Goal: Task Accomplishment & Management: Use online tool/utility

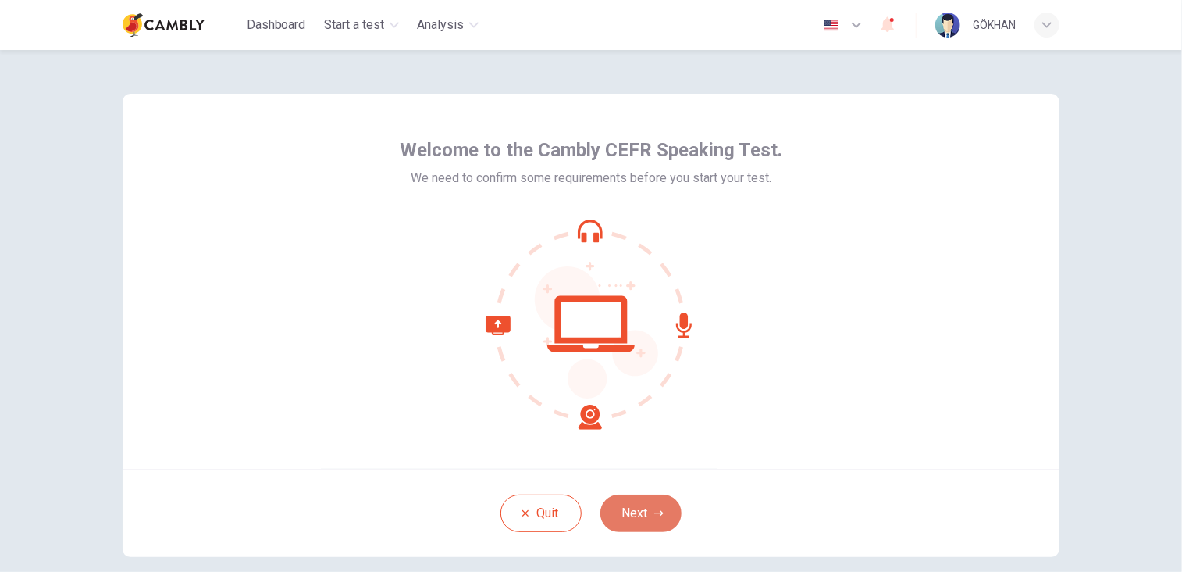
click at [632, 520] on button "Next" at bounding box center [641, 512] width 81 height 37
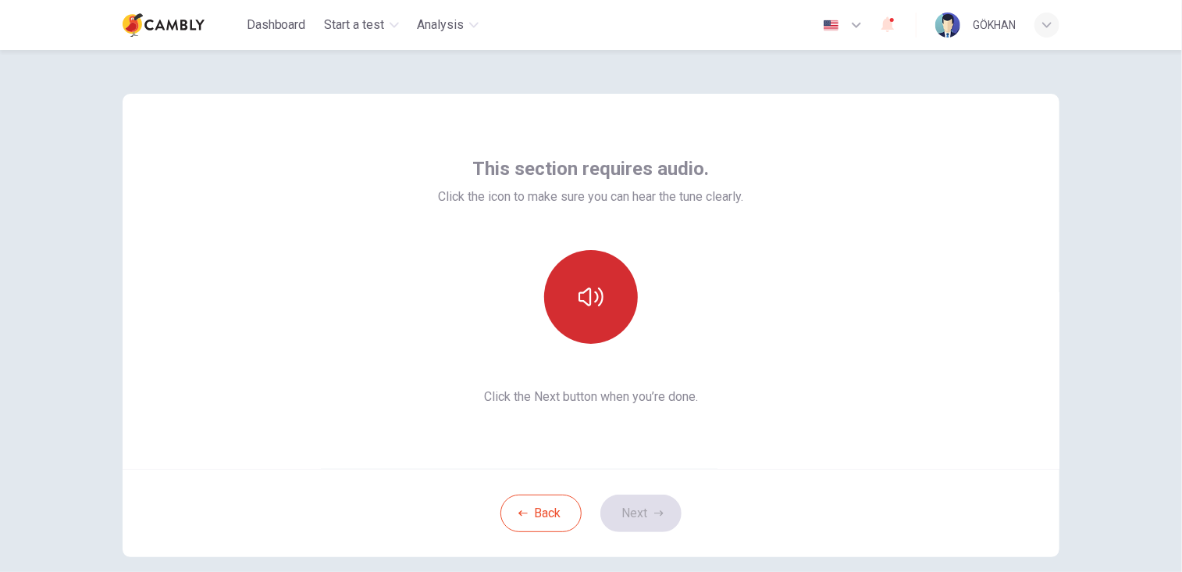
click at [587, 287] on icon "button" at bounding box center [591, 296] width 25 height 25
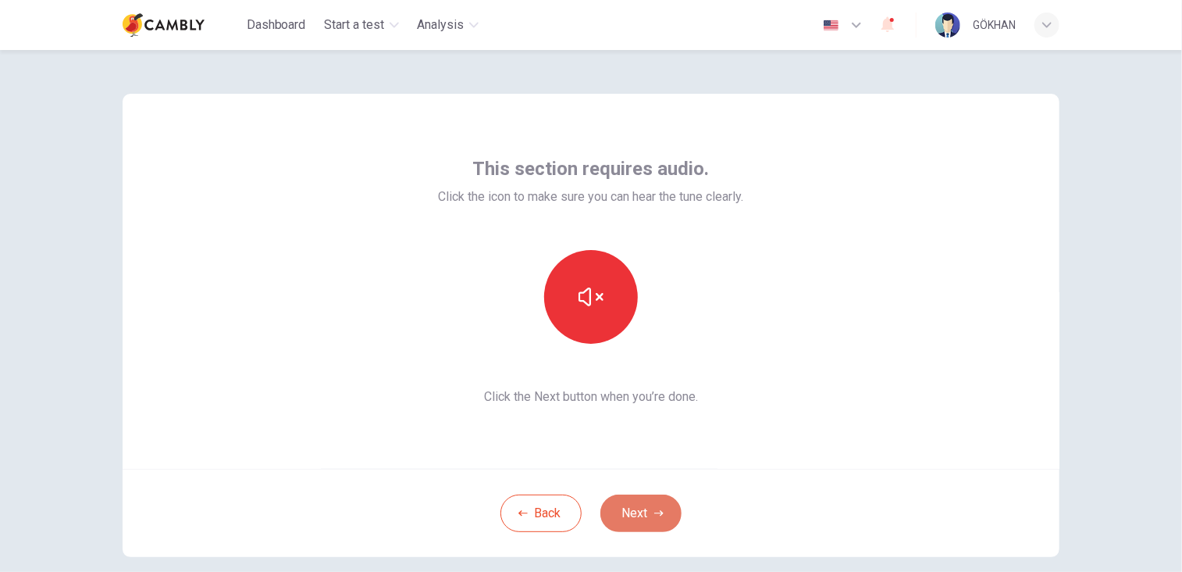
click at [640, 508] on button "Next" at bounding box center [641, 512] width 81 height 37
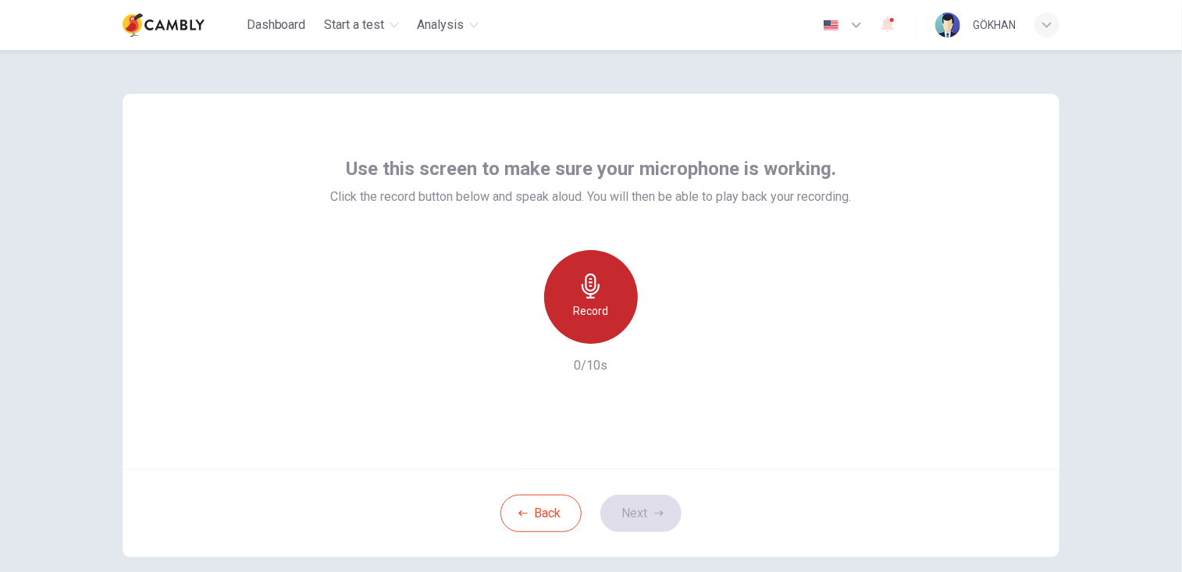
click at [601, 300] on div "Record" at bounding box center [591, 297] width 94 height 94
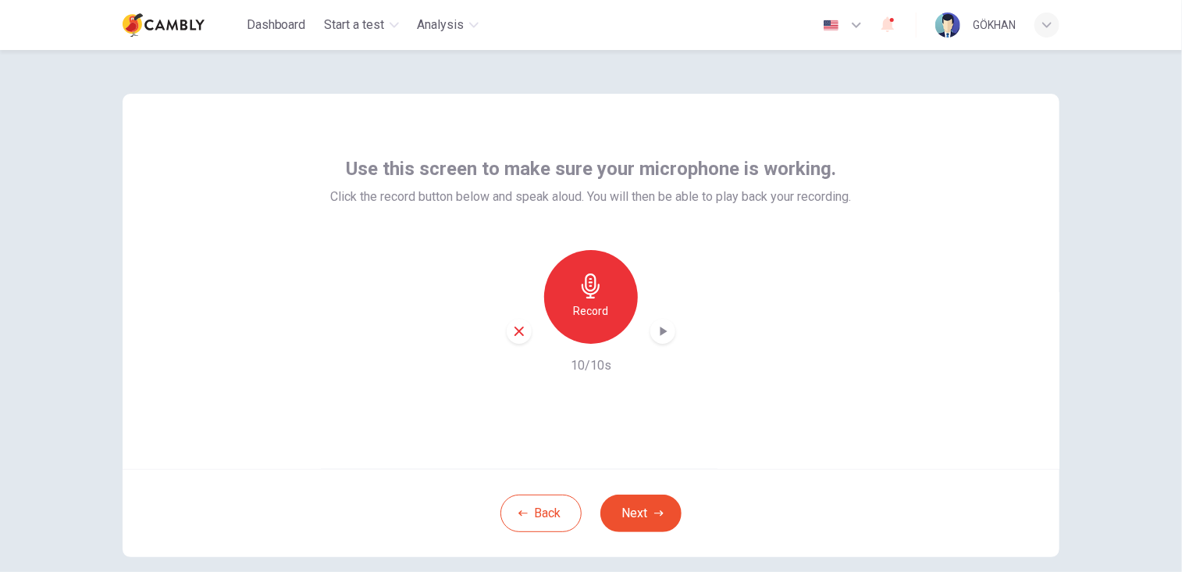
click at [663, 331] on icon "button" at bounding box center [663, 331] width 16 height 16
click at [635, 508] on button "Next" at bounding box center [641, 512] width 81 height 37
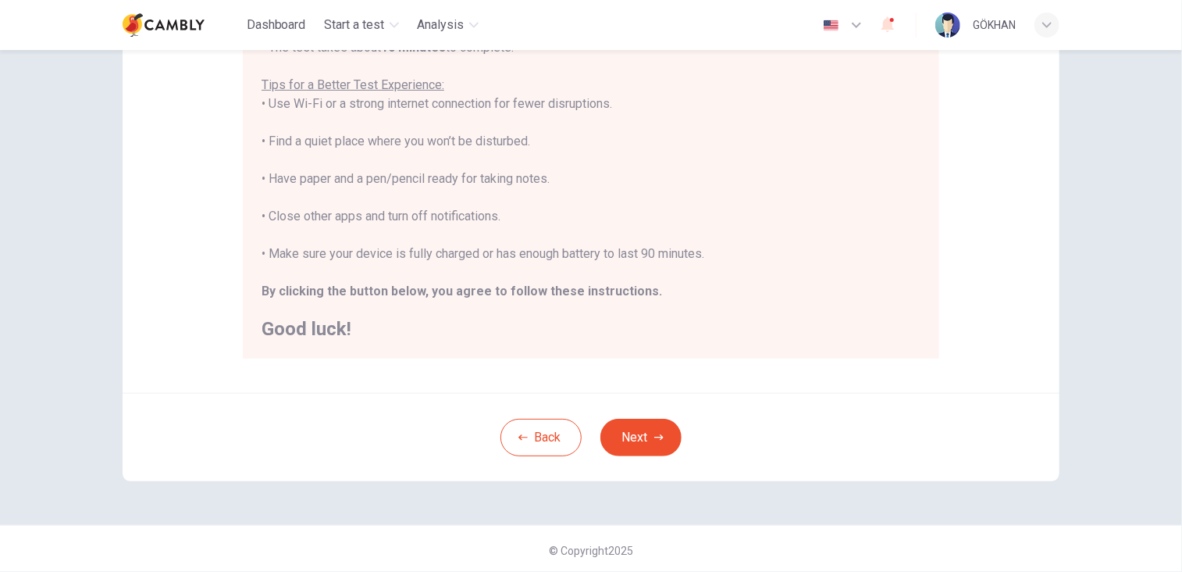
scroll to position [297, 0]
click at [625, 433] on button "Next" at bounding box center [641, 433] width 81 height 37
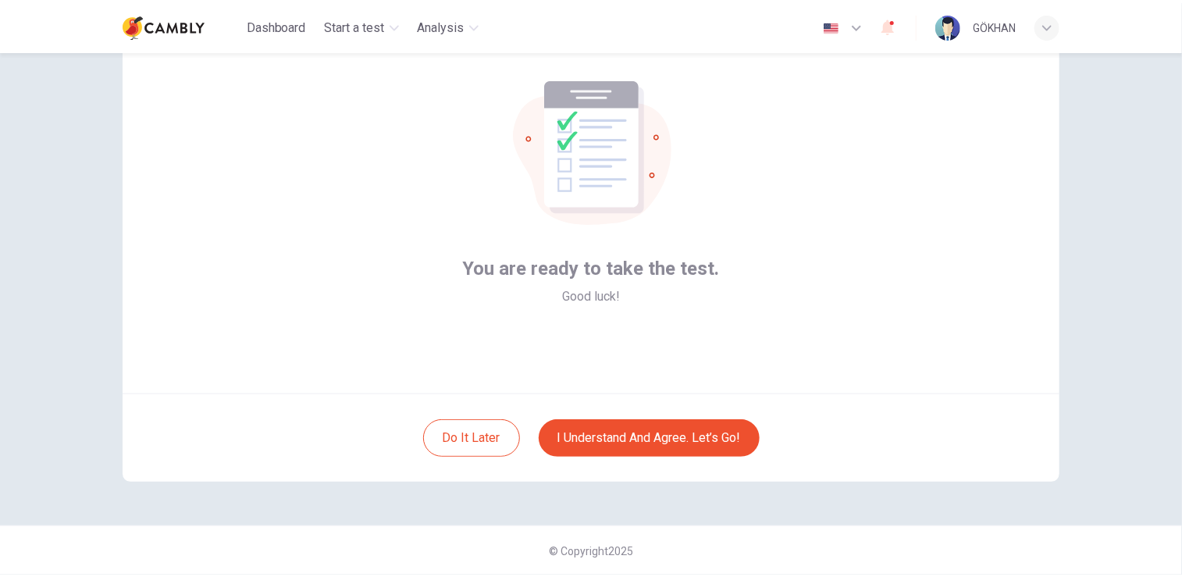
scroll to position [73, 0]
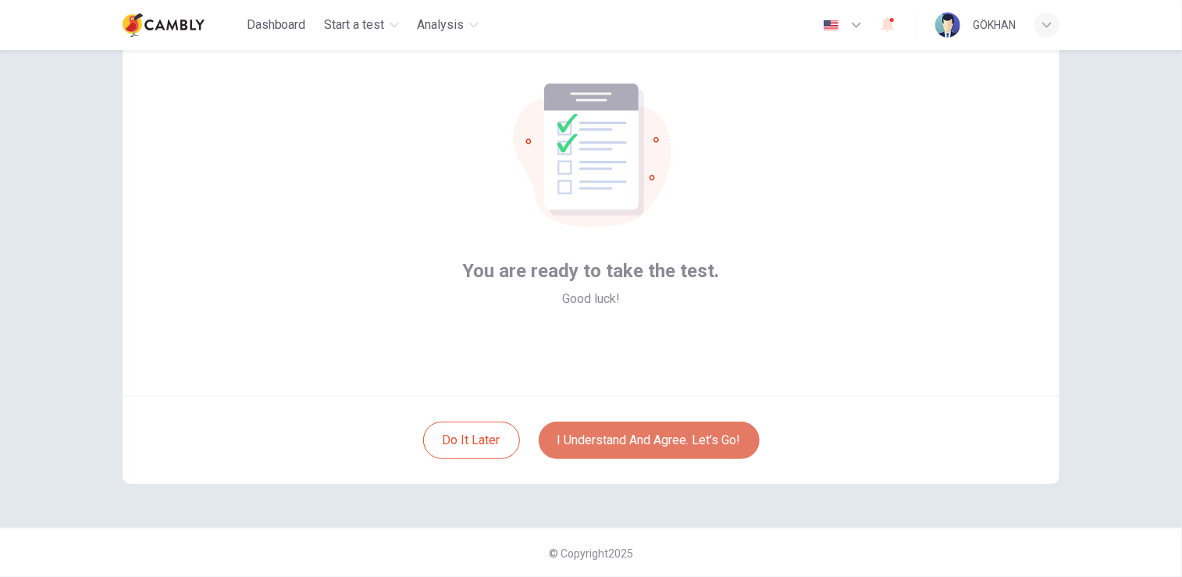
click at [648, 443] on button "I understand and agree. Let’s go!" at bounding box center [649, 440] width 221 height 37
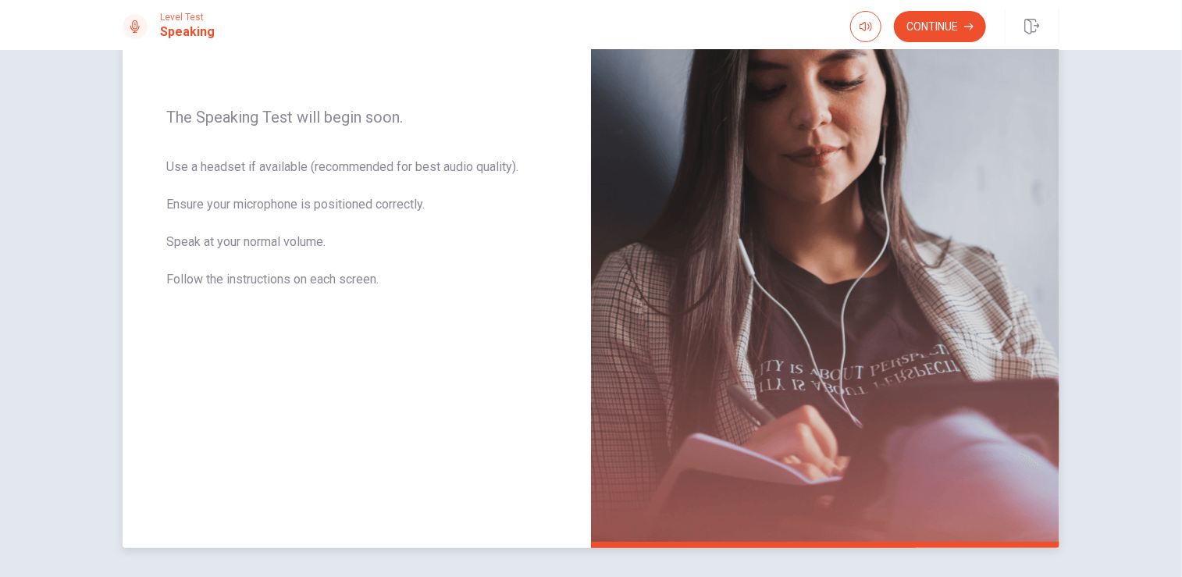
scroll to position [31, 0]
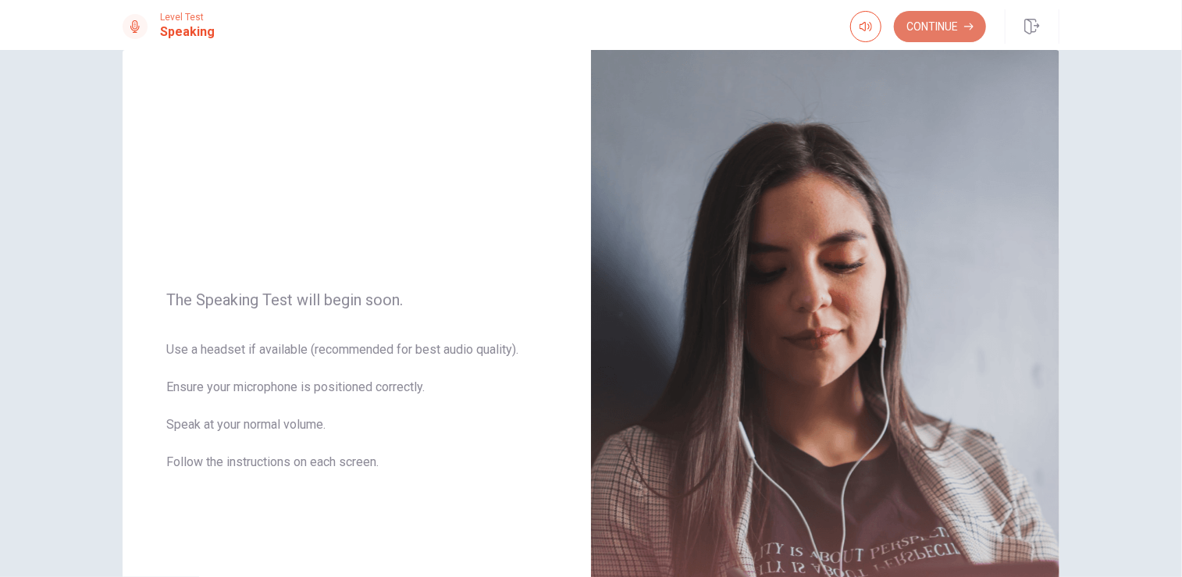
click at [934, 34] on button "Continue" at bounding box center [940, 26] width 92 height 31
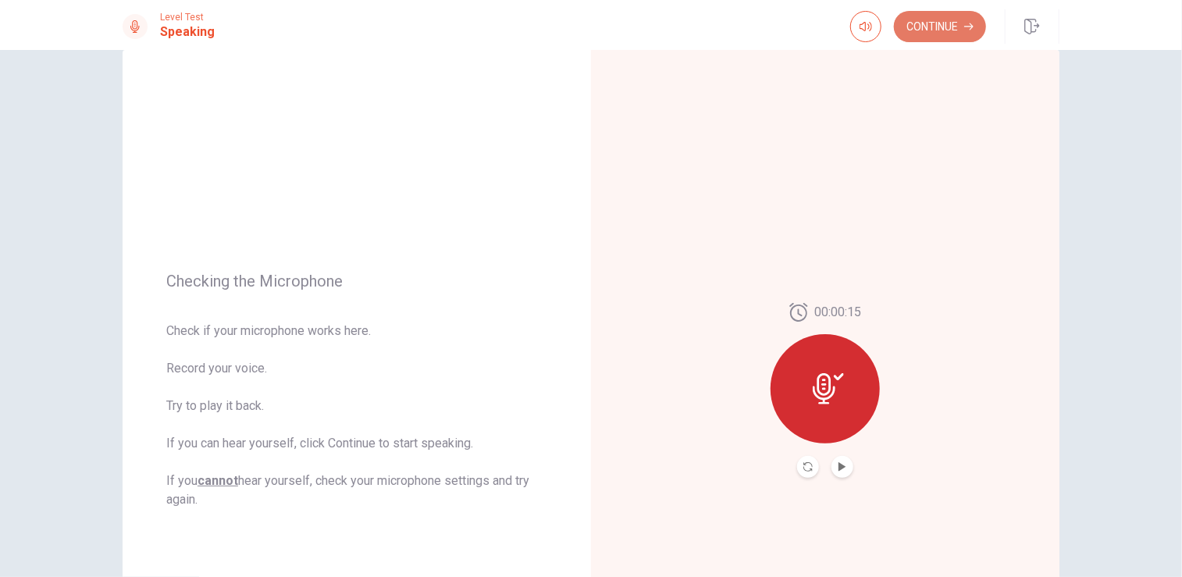
click at [931, 33] on button "Continue" at bounding box center [940, 26] width 92 height 31
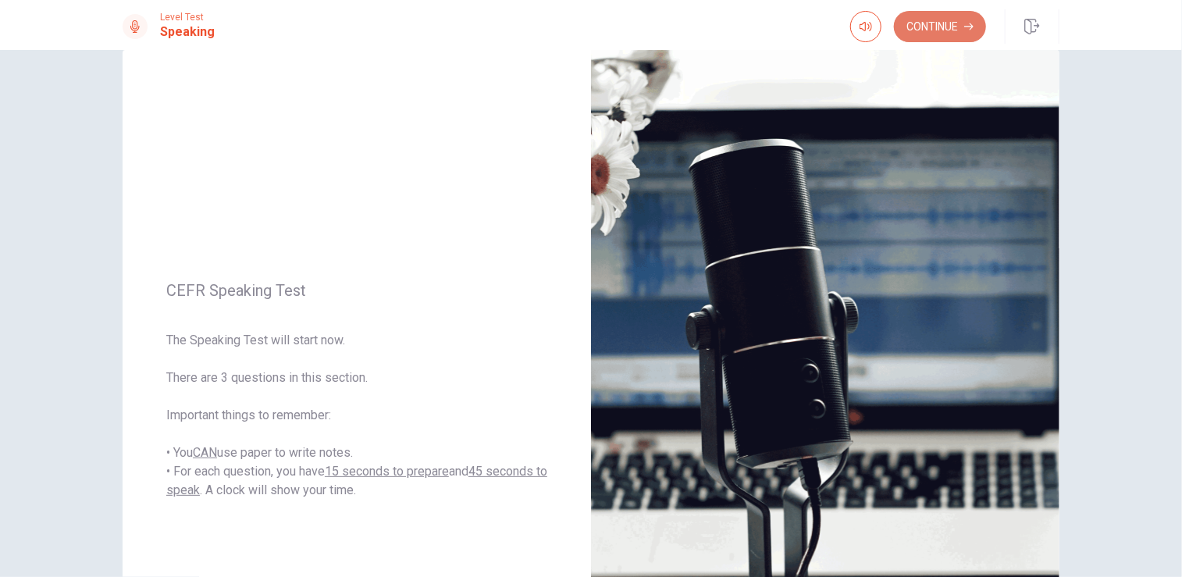
click at [943, 36] on button "Continue" at bounding box center [940, 26] width 92 height 31
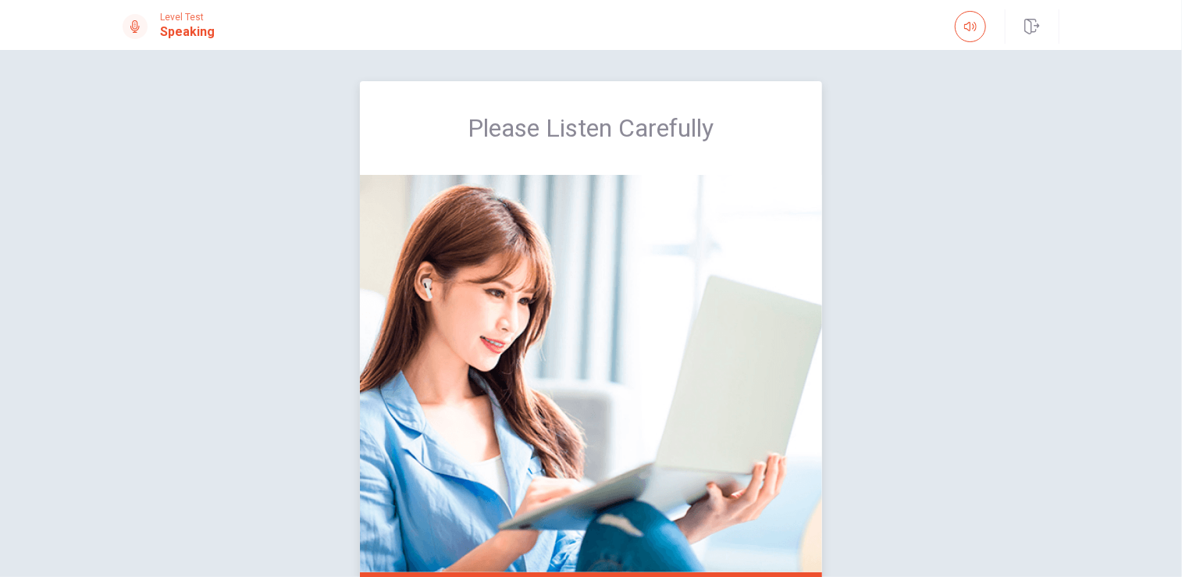
scroll to position [78, 0]
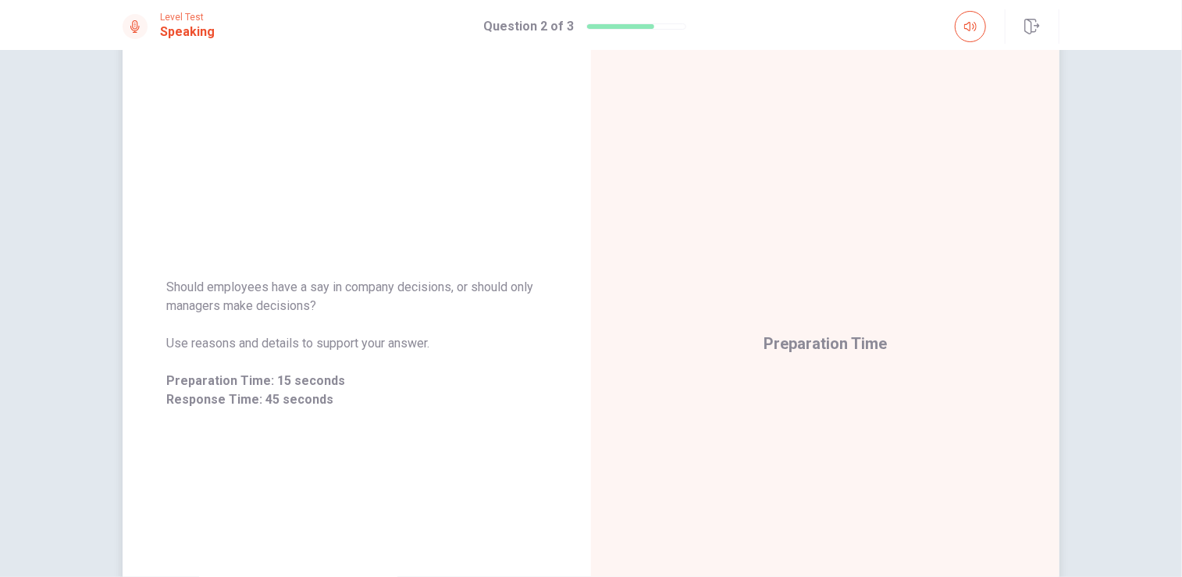
click at [184, 286] on span "Should employees have a say in company decisions, or should only managers make …" at bounding box center [356, 296] width 381 height 37
click at [166, 285] on span "Should employees have a say in company decisions, or should only managers make …" at bounding box center [356, 296] width 381 height 37
drag, startPoint x: 164, startPoint y: 285, endPoint x: 359, endPoint y: 308, distance: 196.7
click at [359, 308] on span "Should employees have a say in company decisions, or should only managers make …" at bounding box center [356, 296] width 381 height 37
click at [259, 305] on span "Should employees have a say in company decisions, or should only managers make …" at bounding box center [356, 296] width 381 height 37
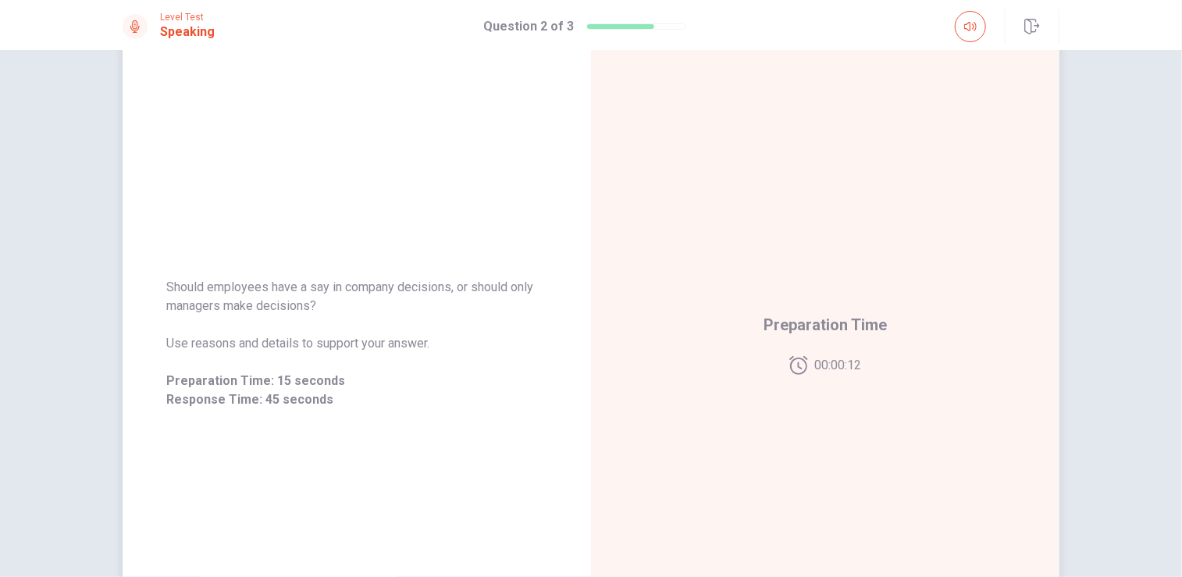
click at [259, 305] on span "Should employees have a say in company decisions, or should only managers make …" at bounding box center [356, 296] width 381 height 37
drag, startPoint x: 163, startPoint y: 285, endPoint x: 335, endPoint y: 307, distance: 173.2
click at [335, 307] on span "Should employees have a say in company decisions, or should only managers make …" at bounding box center [356, 296] width 381 height 37
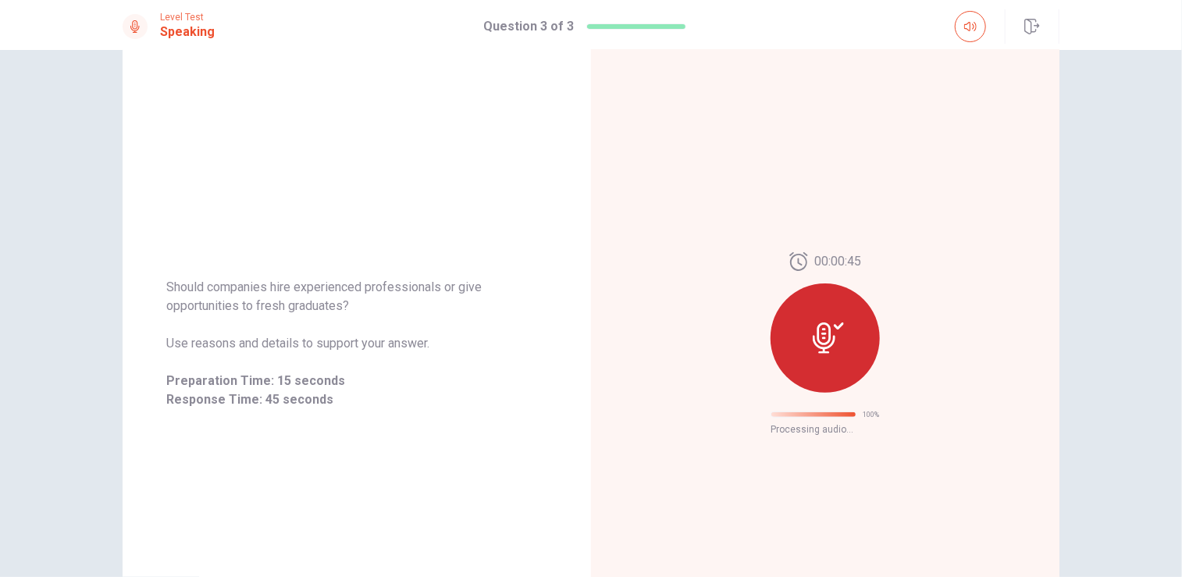
scroll to position [0, 0]
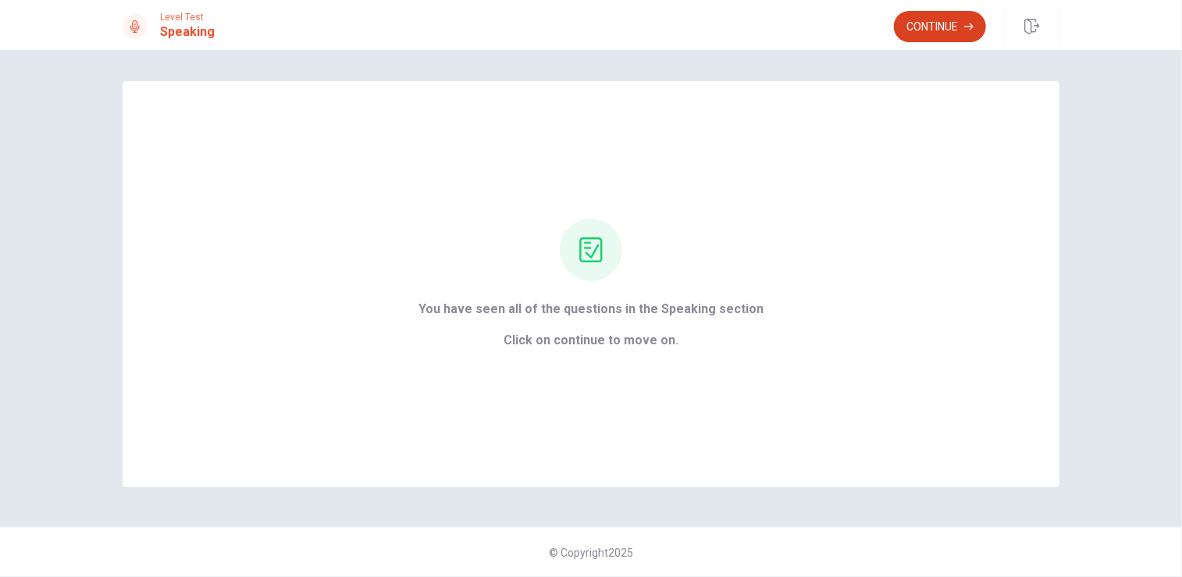
click at [940, 32] on button "Continue" at bounding box center [940, 26] width 92 height 31
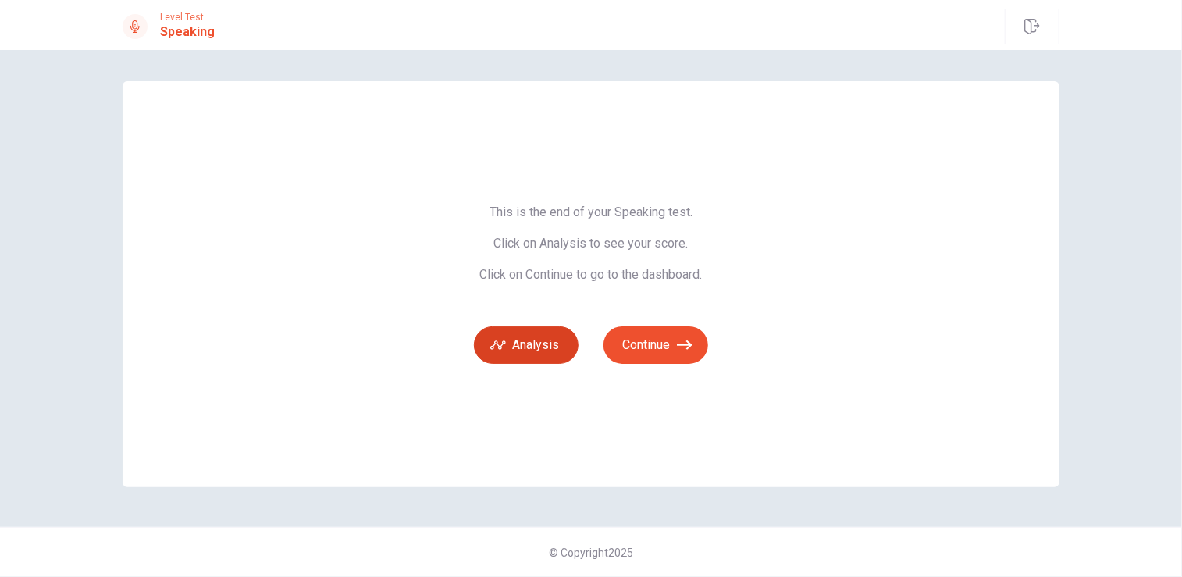
click at [508, 344] on button "Analysis" at bounding box center [526, 344] width 105 height 37
